Goal: Task Accomplishment & Management: Manage account settings

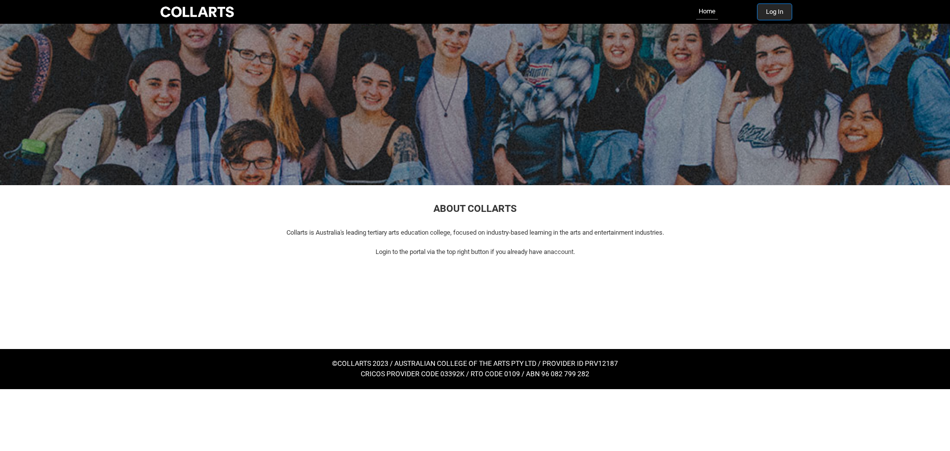
click at [782, 11] on button "Log In" at bounding box center [775, 12] width 34 height 16
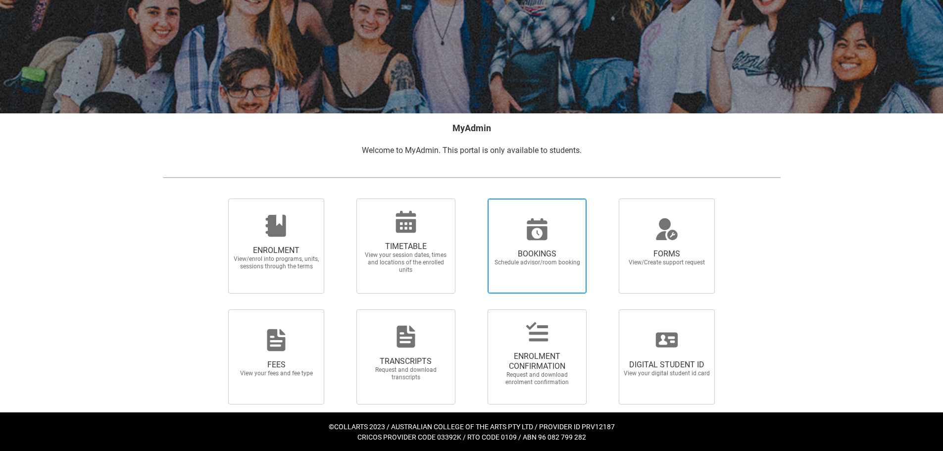
scroll to position [86, 0]
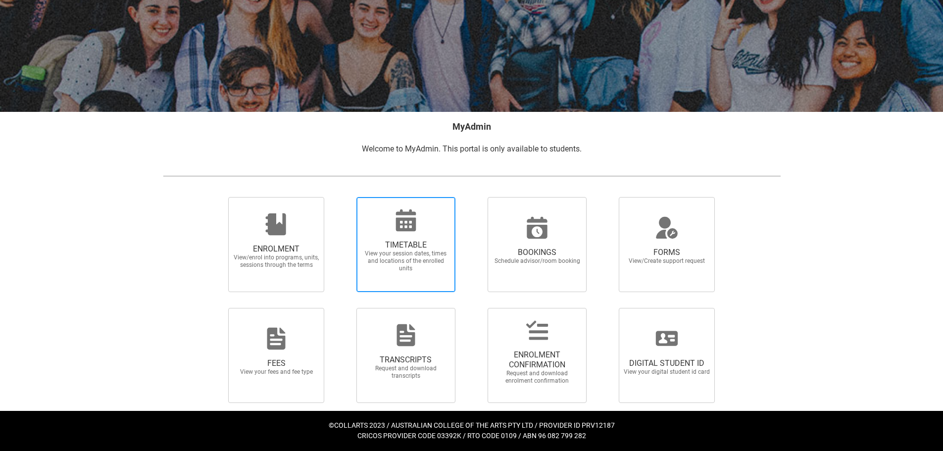
click at [428, 220] on div at bounding box center [405, 220] width 95 height 24
click at [344, 197] on input "TIMETABLE View your session dates, times and locations of the enrolled units" at bounding box center [344, 197] width 0 height 0
radio input "true"
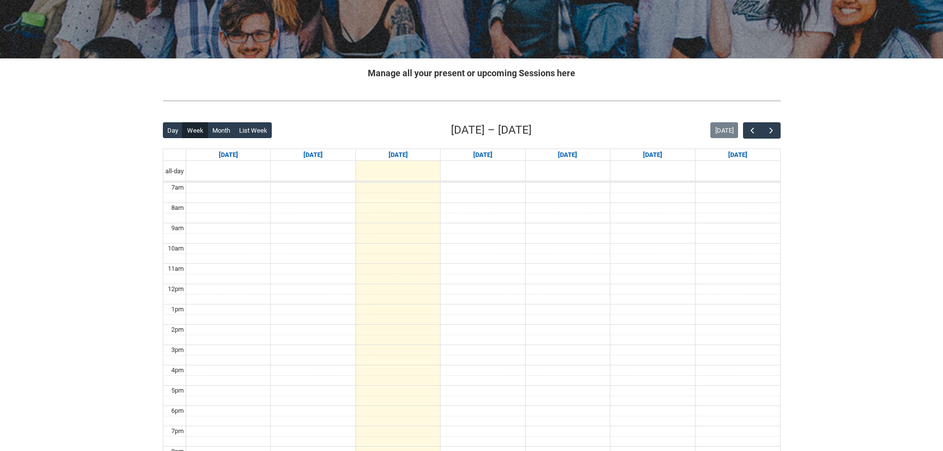
scroll to position [149, 0]
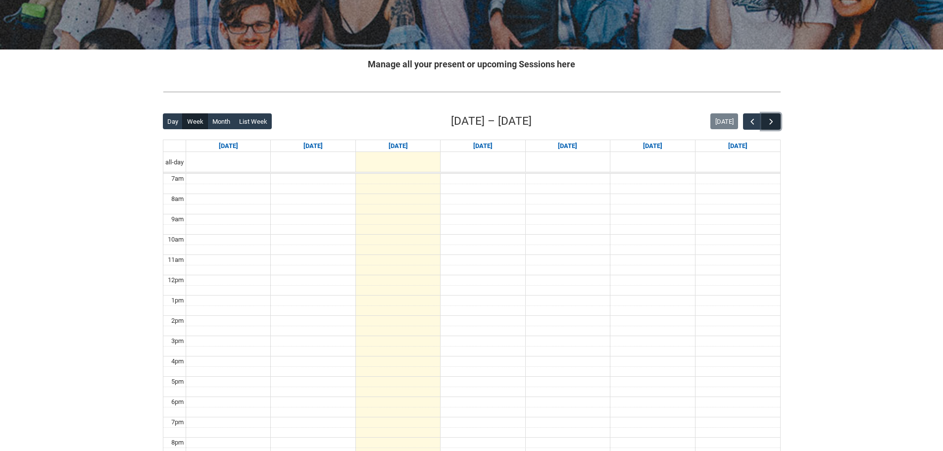
click at [775, 117] on span "button" at bounding box center [771, 122] width 10 height 10
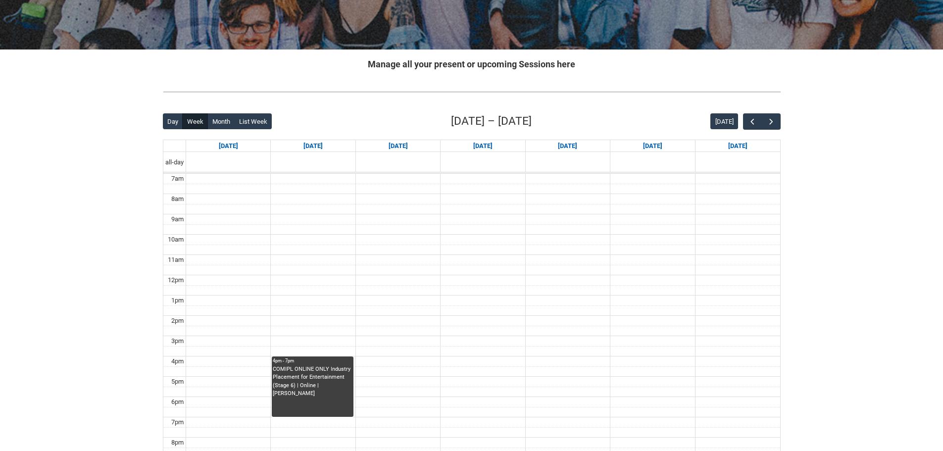
click at [804, 238] on div "Skip to Main Content Collarts Education Community Home New Enrolment Applicatio…" at bounding box center [471, 220] width 943 height 738
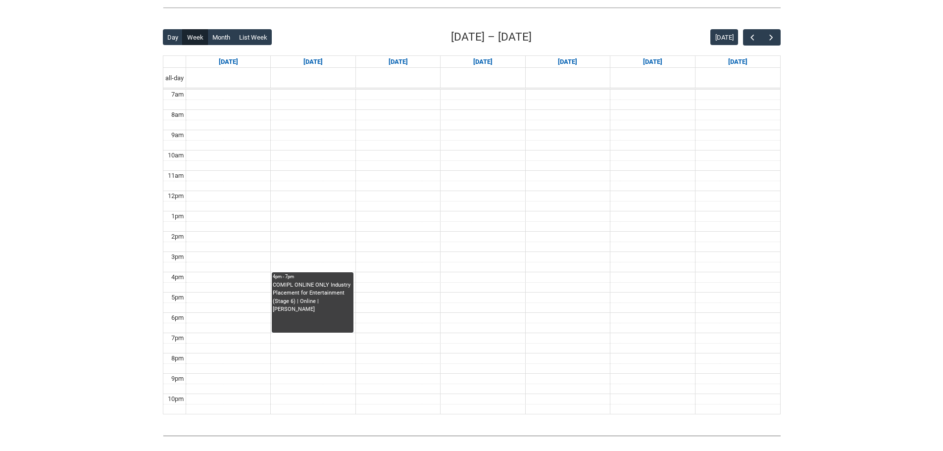
scroll to position [248, 0]
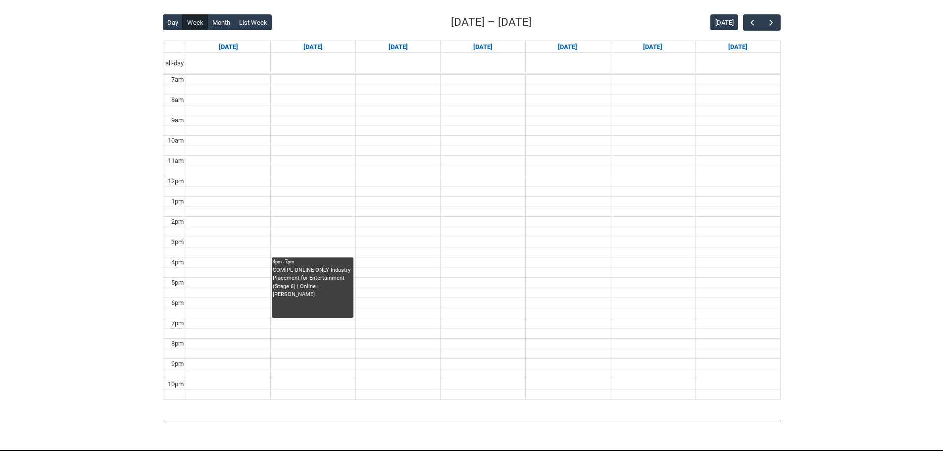
click at [332, 296] on div "COMIPL ONLINE ONLY Industry Placement for Entertainment (Stage 6) | Online | Ka…" at bounding box center [312, 282] width 79 height 33
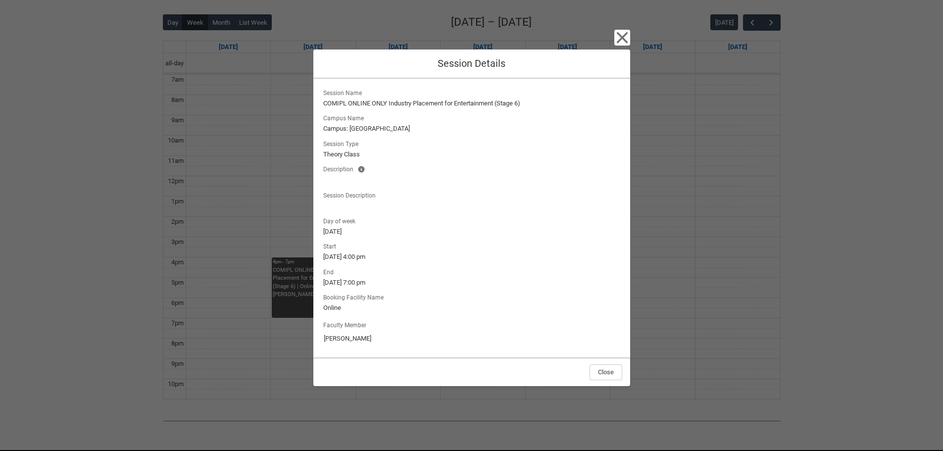
drag, startPoint x: 770, startPoint y: 145, endPoint x: 778, endPoint y: 147, distance: 8.2
click at [773, 145] on div "Close Session Details Session Name COMIPL ONLINE ONLY Industry Placement for En…" at bounding box center [471, 225] width 943 height 451
click at [816, 156] on div "Close Session Details Session Name COMIPL ONLINE ONLY Industry Placement for En…" at bounding box center [471, 225] width 943 height 451
click at [621, 43] on icon "button" at bounding box center [622, 38] width 16 height 16
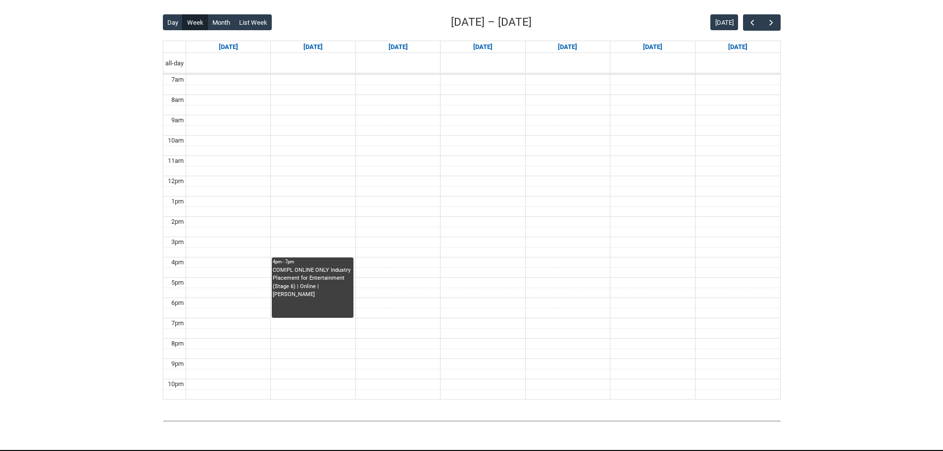
click at [798, 162] on div "Skip to Main Content Collarts Education Community Home New Enrolment Applicatio…" at bounding box center [471, 121] width 943 height 738
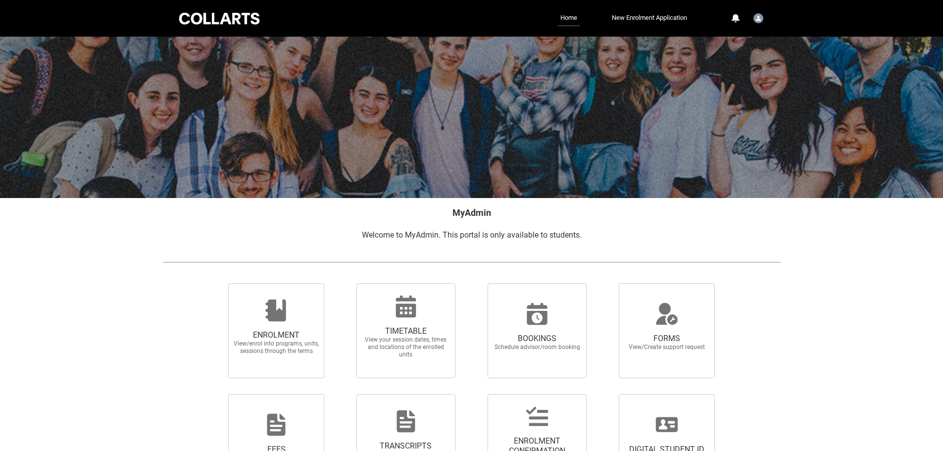
click at [761, 255] on div at bounding box center [472, 262] width 634 height 26
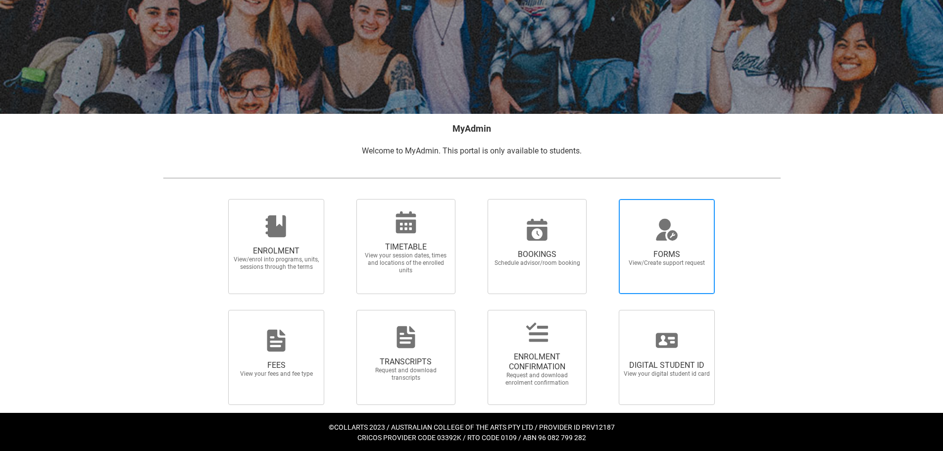
scroll to position [86, 0]
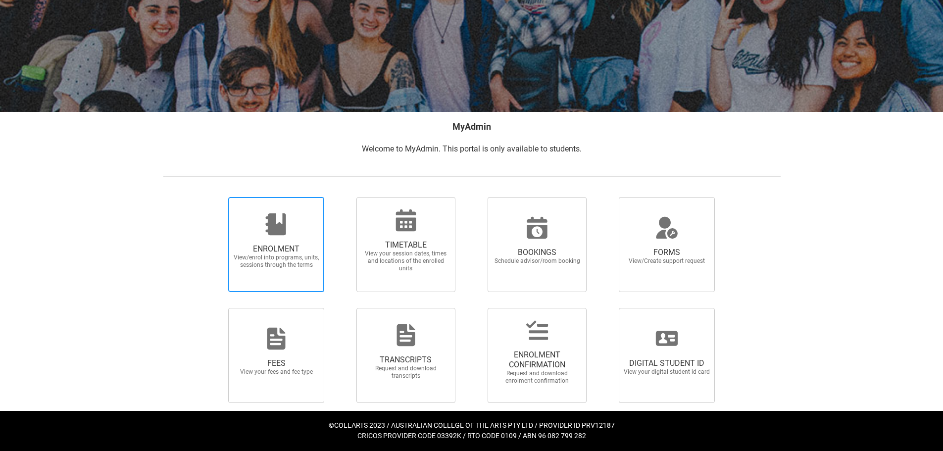
click at [316, 248] on span "ENROLMENT" at bounding box center [276, 249] width 87 height 10
click at [216, 197] on input "ENROLMENT View/enrol into programs, units, sessions through the terms" at bounding box center [216, 197] width 0 height 0
radio input "true"
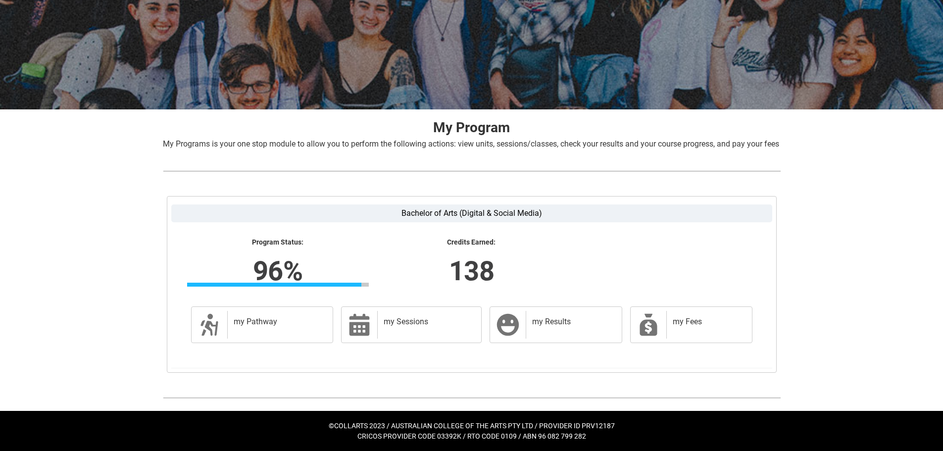
scroll to position [100, 0]
click at [427, 322] on h2 "my Sessions" at bounding box center [428, 322] width 88 height 10
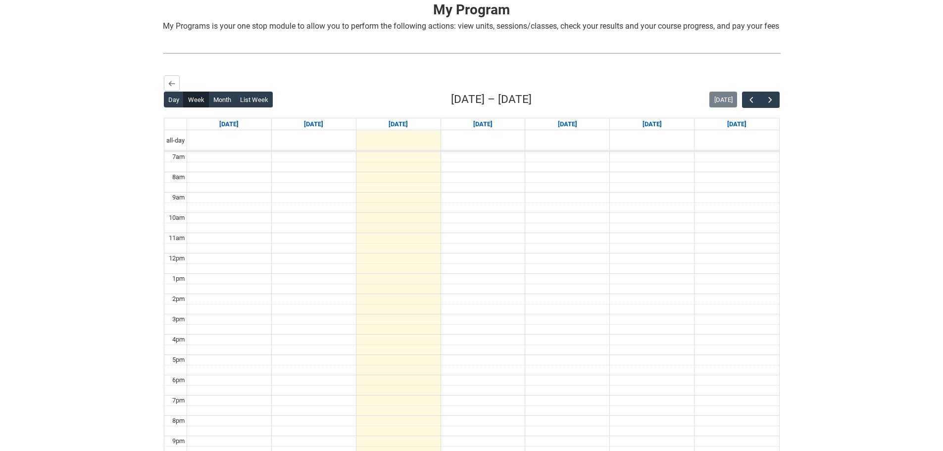
scroll to position [198, 0]
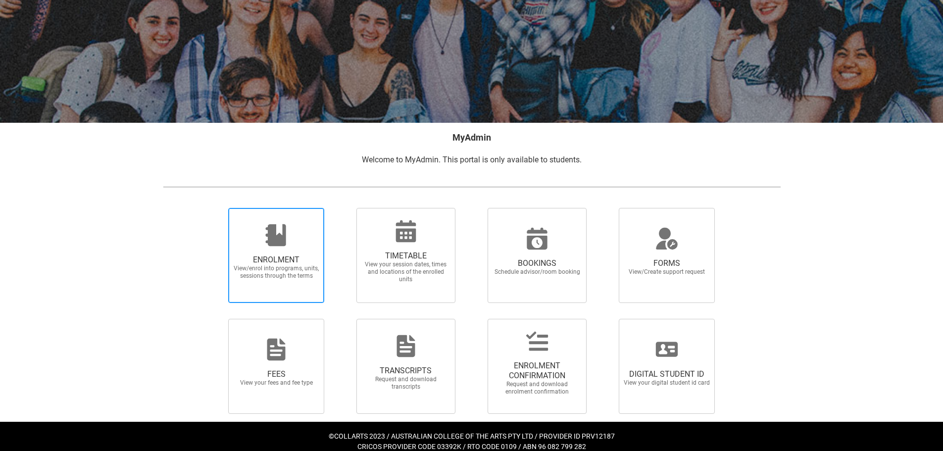
scroll to position [86, 0]
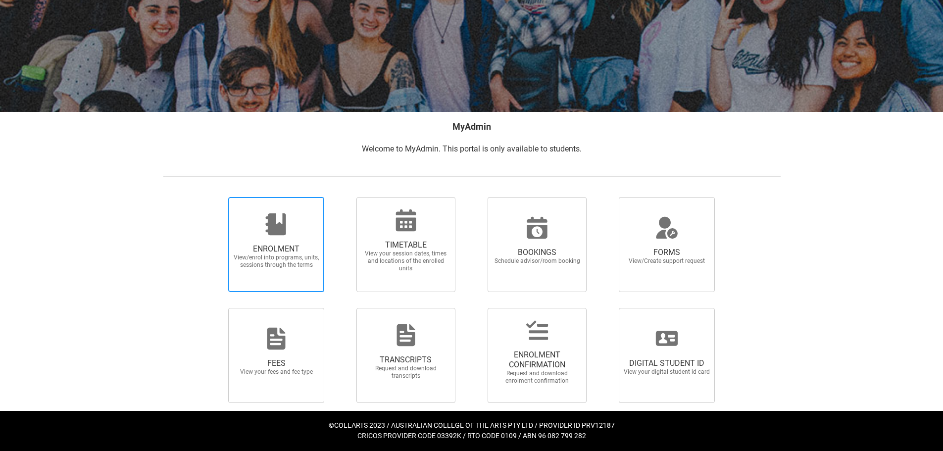
click at [296, 249] on span "ENROLMENT" at bounding box center [276, 249] width 87 height 10
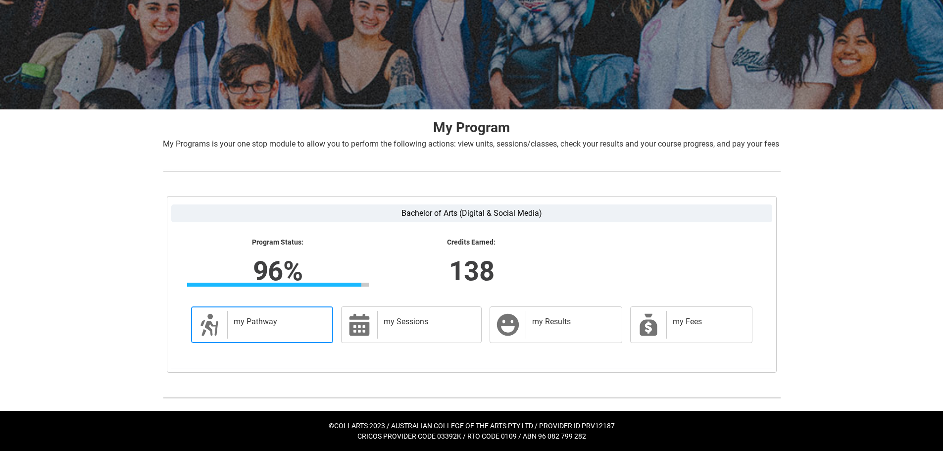
scroll to position [100, 0]
click at [260, 309] on link "my Pathway my Pathway" at bounding box center [262, 324] width 143 height 37
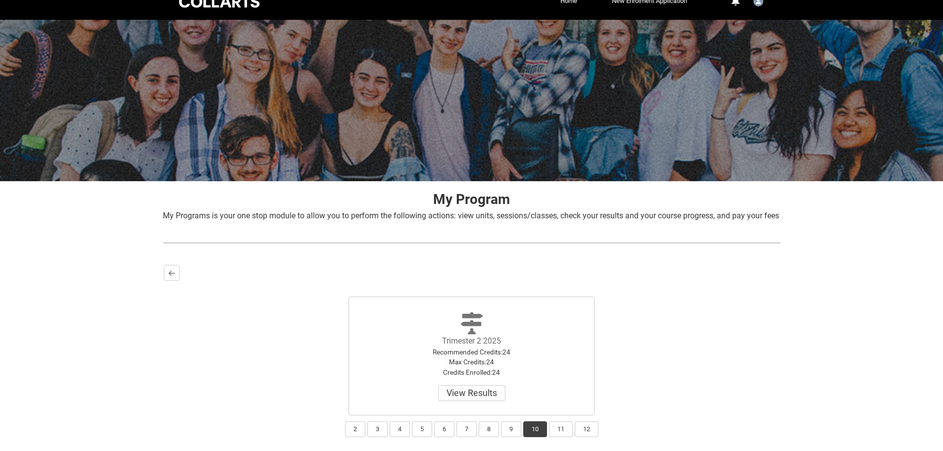
scroll to position [91, 0]
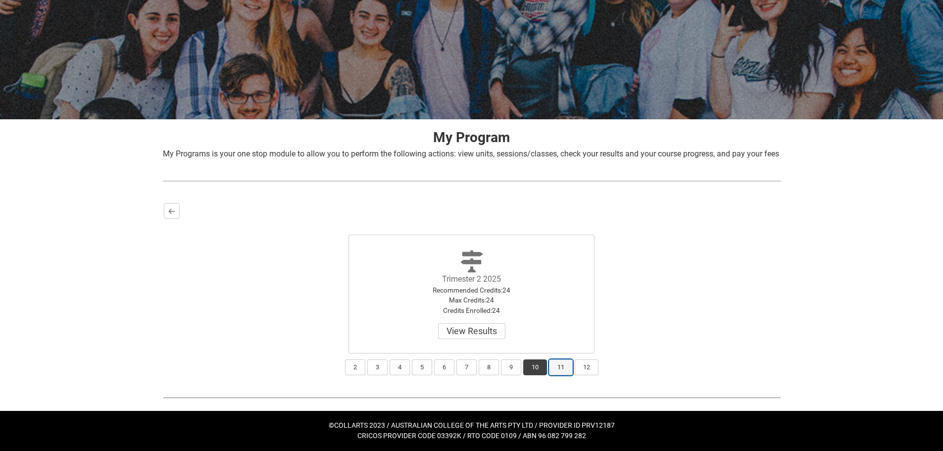
click at [556, 364] on button "11" at bounding box center [561, 367] width 24 height 16
click at [472, 338] on button "Select" at bounding box center [472, 331] width 42 height 16
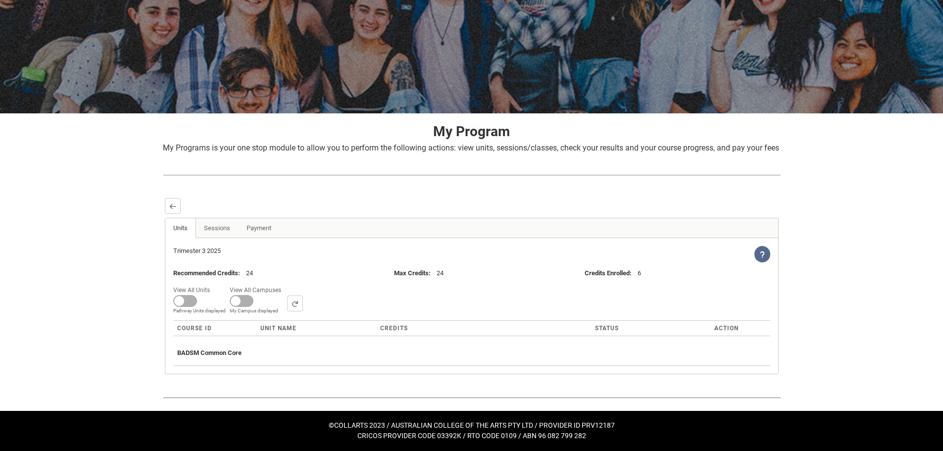
scroll to position [97, 0]
click at [173, 208] on lightning-primitive-icon "button" at bounding box center [172, 205] width 7 height 7
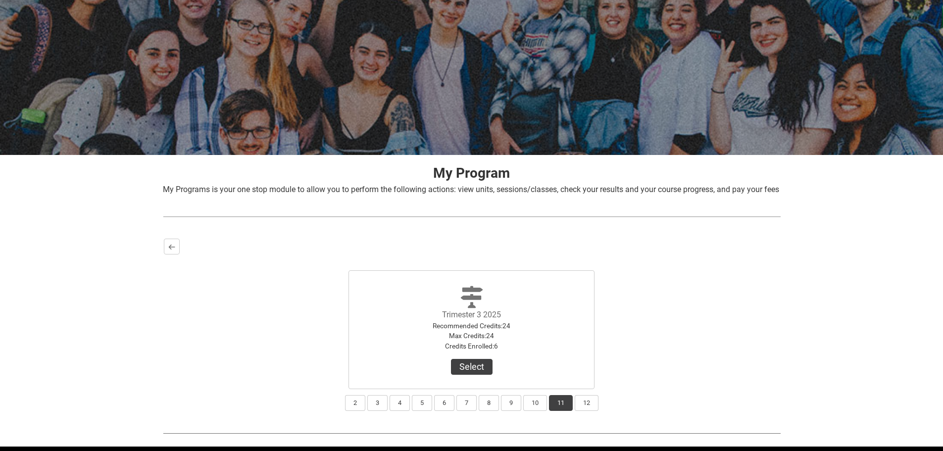
scroll to position [91, 0]
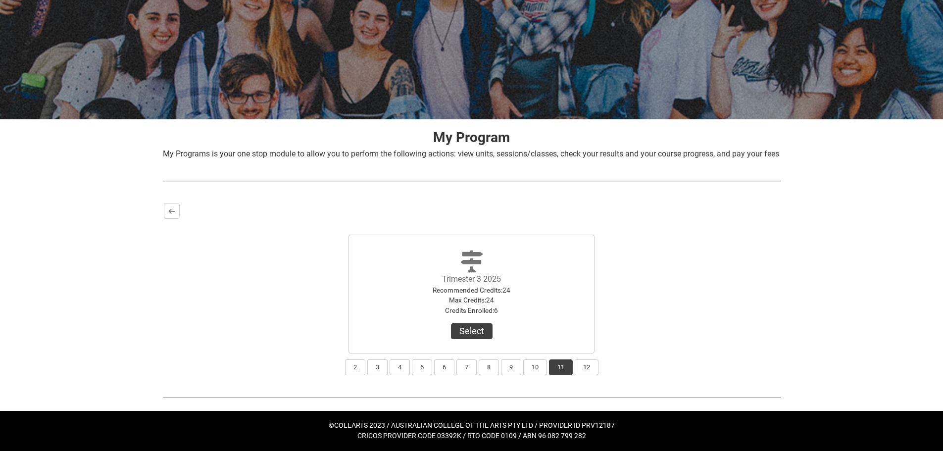
click at [677, 260] on div "Trimester 3 2022 Recommended Credits : 0 Max Credits : 0 Credits Enrolled : 24 …" at bounding box center [472, 286] width 616 height 135
